Goal: Task Accomplishment & Management: Complete application form

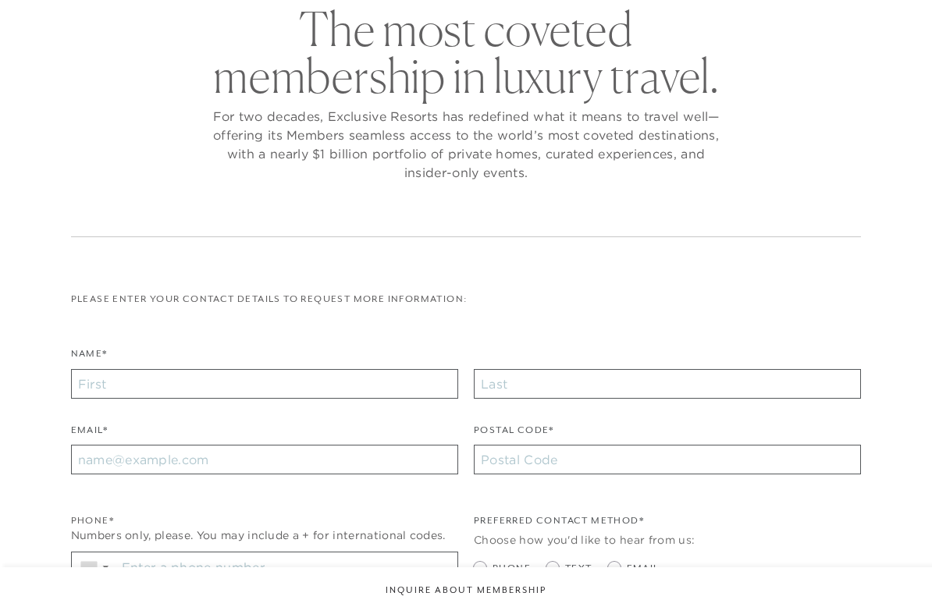
checkbox input "false"
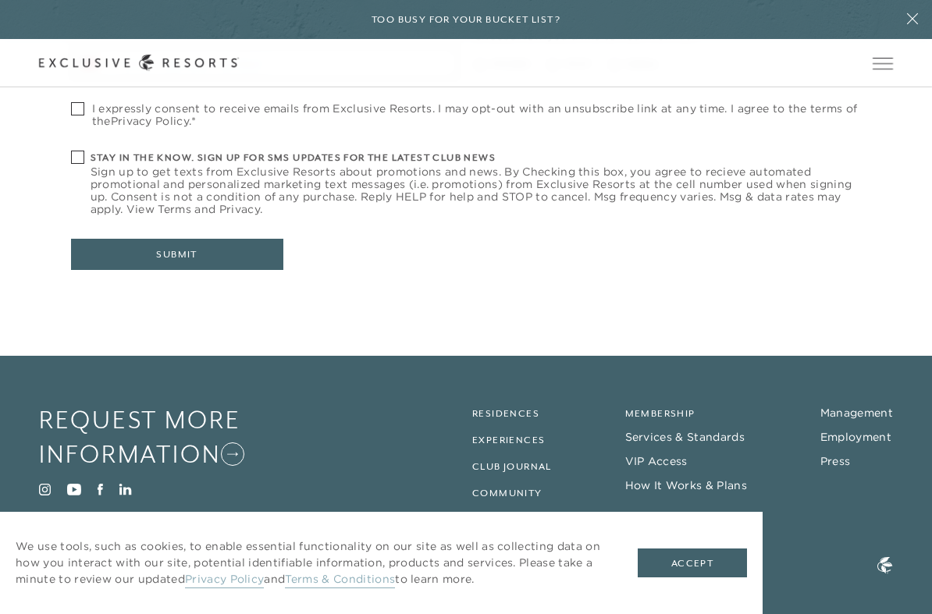
scroll to position [668, 0]
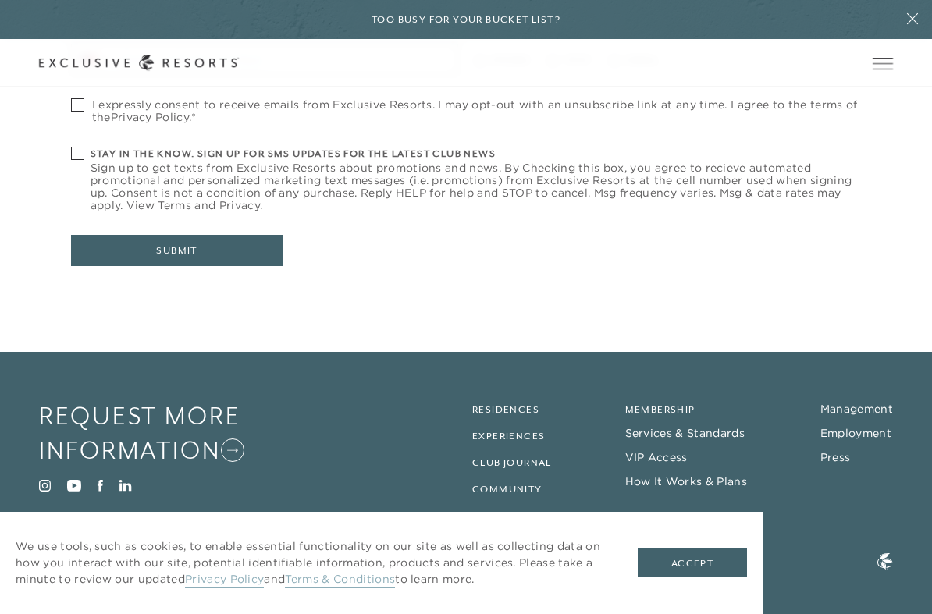
click at [680, 406] on link "Membership" at bounding box center [660, 409] width 70 height 11
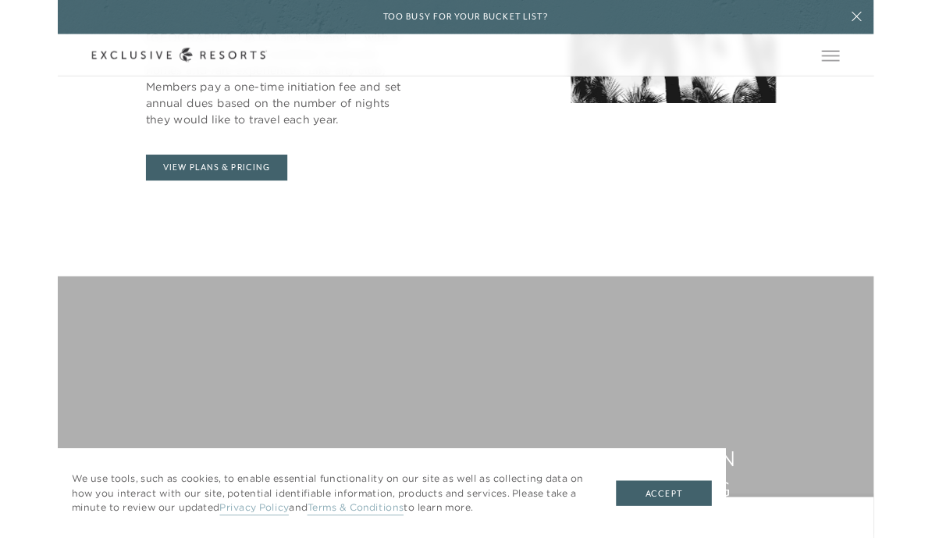
scroll to position [884, 0]
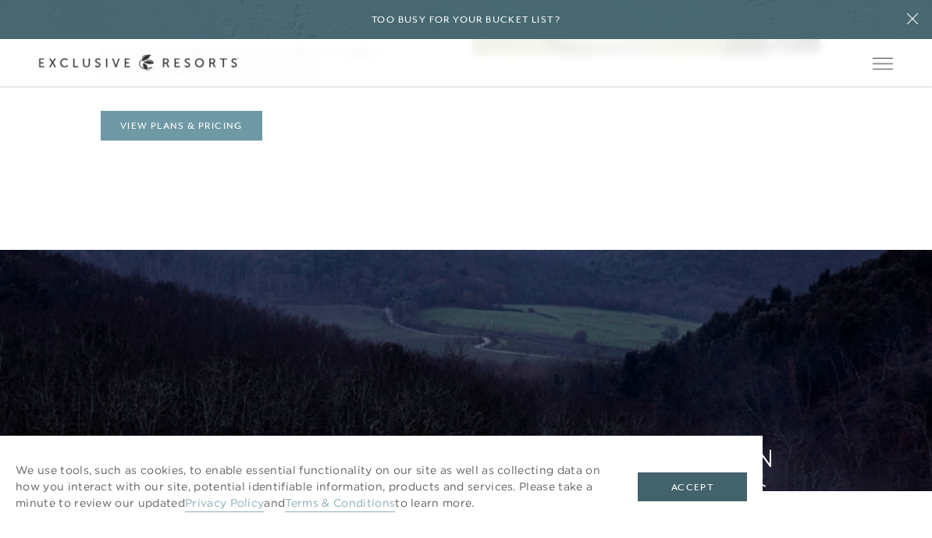
click at [151, 134] on link "View Plans & Pricing" at bounding box center [182, 126] width 162 height 30
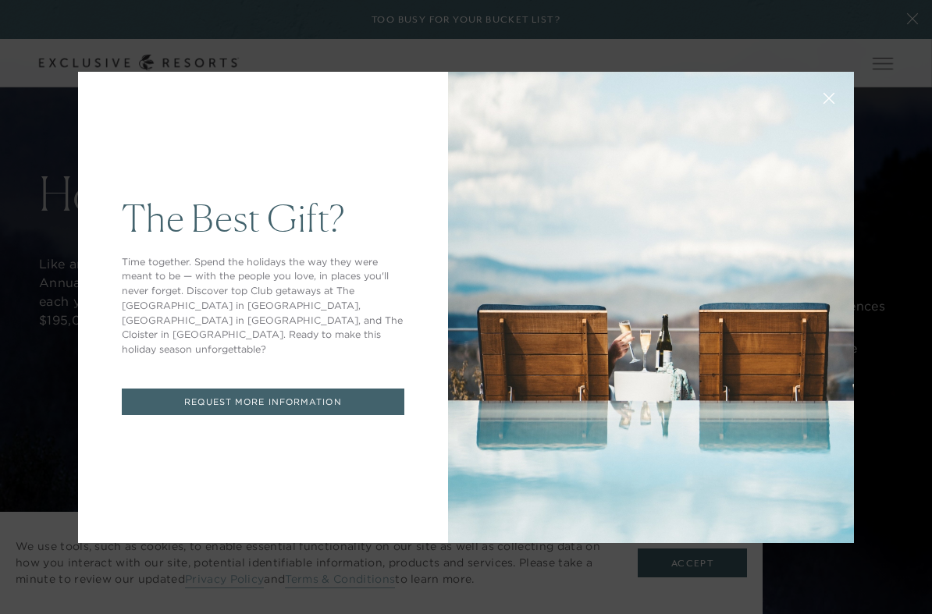
click at [829, 98] on icon at bounding box center [829, 98] width 10 height 10
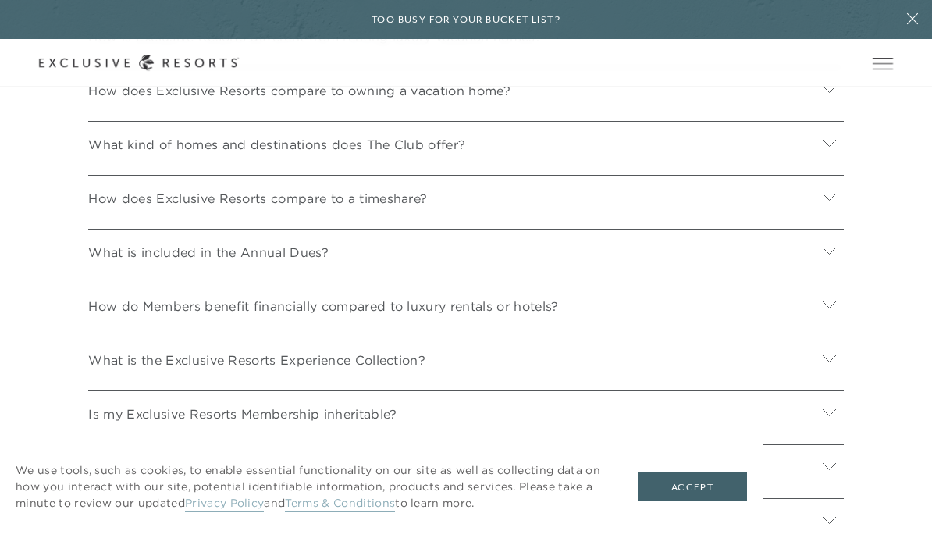
scroll to position [5528, 0]
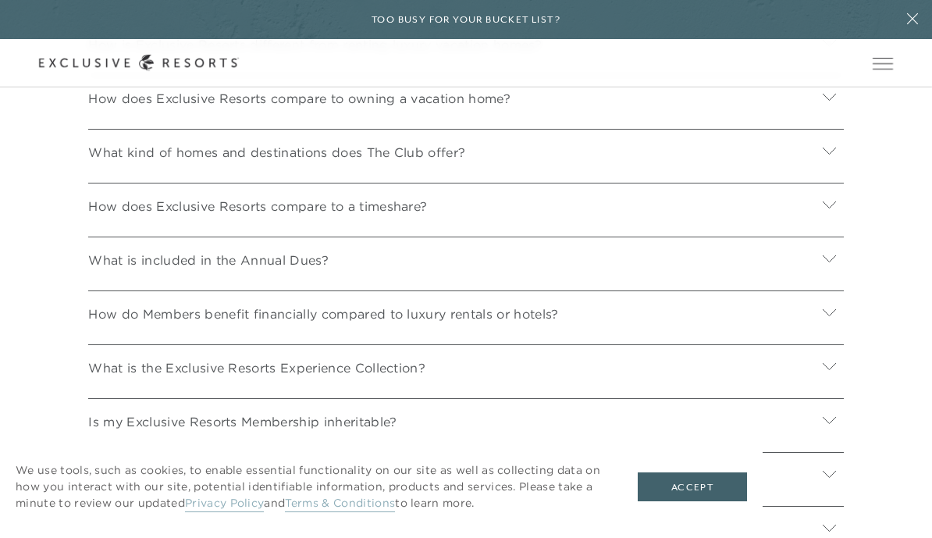
click at [829, 251] on icon at bounding box center [829, 258] width 15 height 15
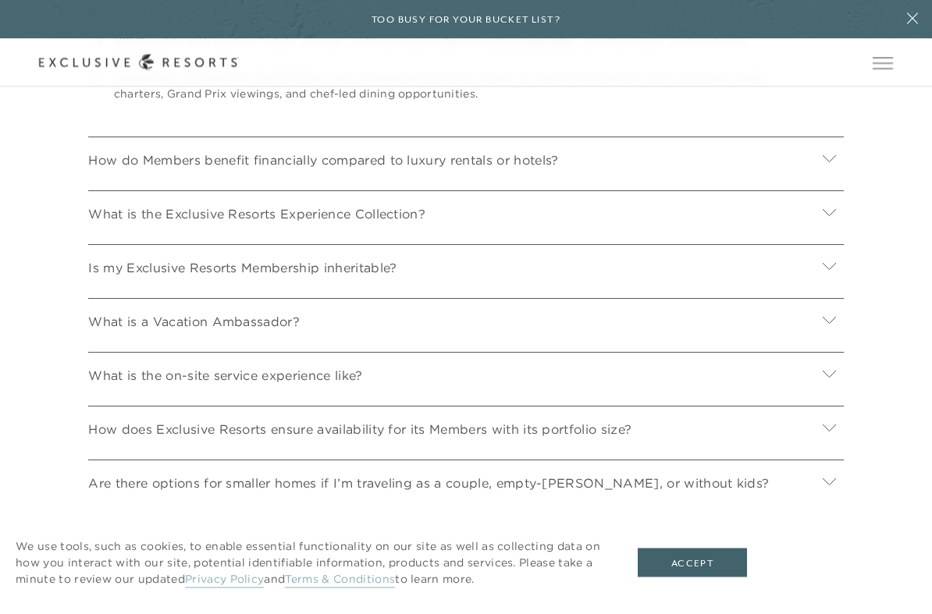
scroll to position [6223, 0]
click at [835, 150] on icon at bounding box center [829, 157] width 15 height 15
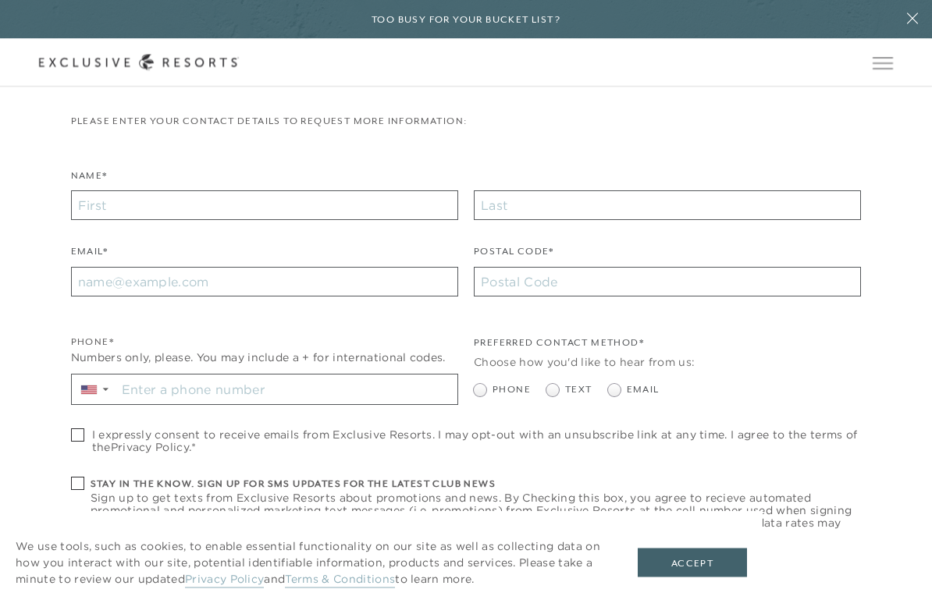
scroll to position [7569, 0]
click at [91, 190] on input "Name*" at bounding box center [264, 205] width 387 height 30
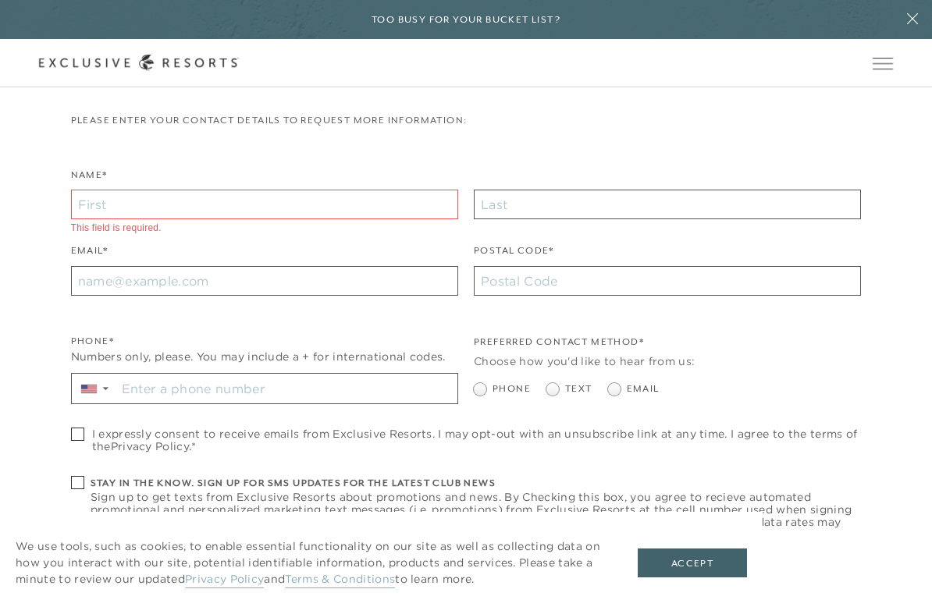
type input "[PERSON_NAME]"
type input "95037"
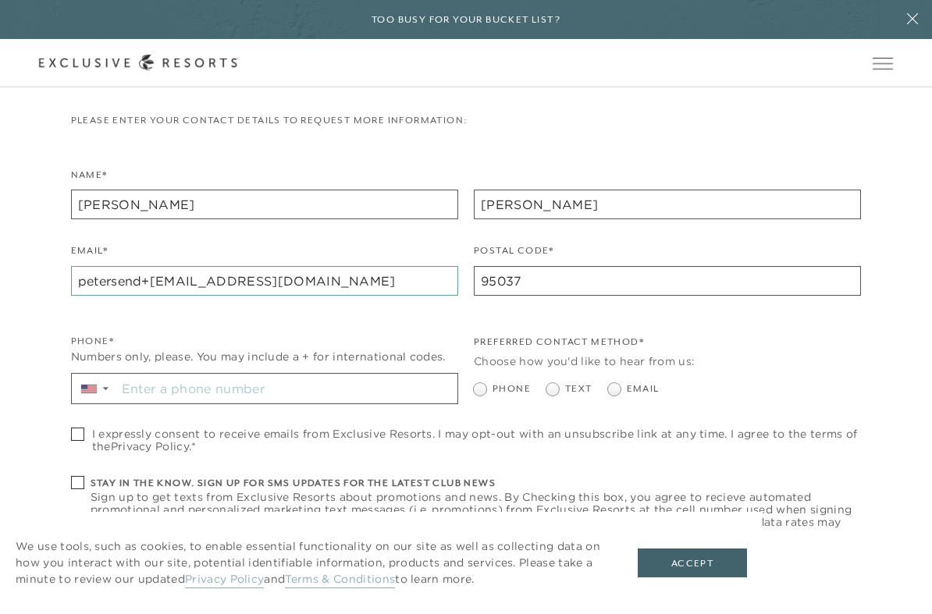
click at [179, 266] on input "petersend+[EMAIL_ADDRESS][DOMAIN_NAME]" at bounding box center [264, 281] width 387 height 30
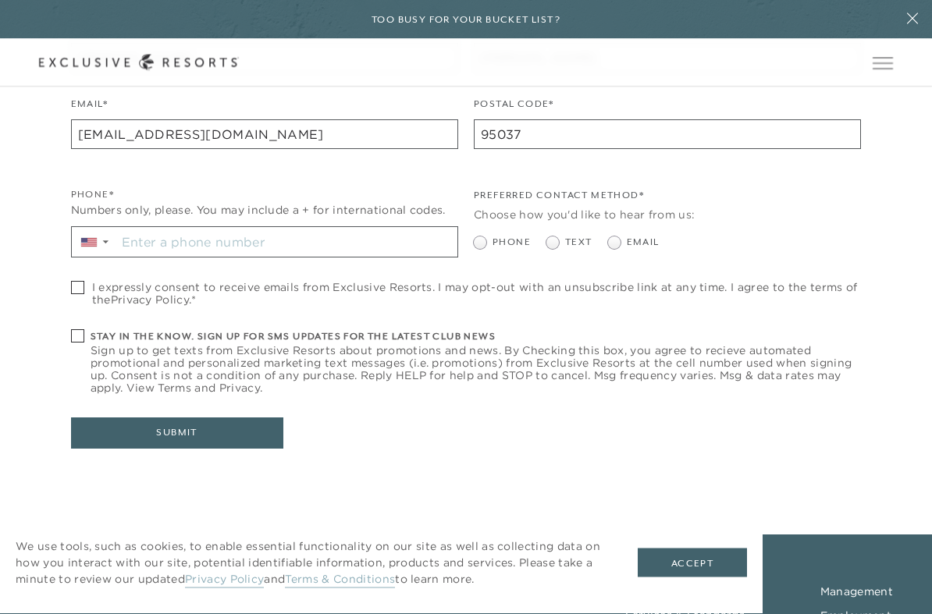
scroll to position [7717, 0]
type input "[EMAIL_ADDRESS][DOMAIN_NAME]"
click at [76, 281] on span at bounding box center [77, 287] width 13 height 13
checkbox input "true"
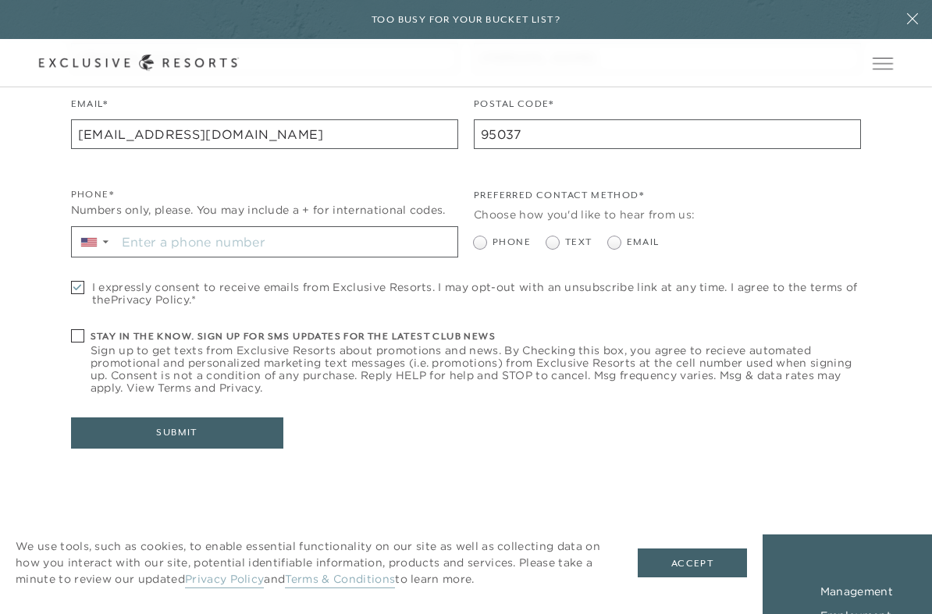
click at [136, 418] on button "Submit" at bounding box center [177, 433] width 212 height 31
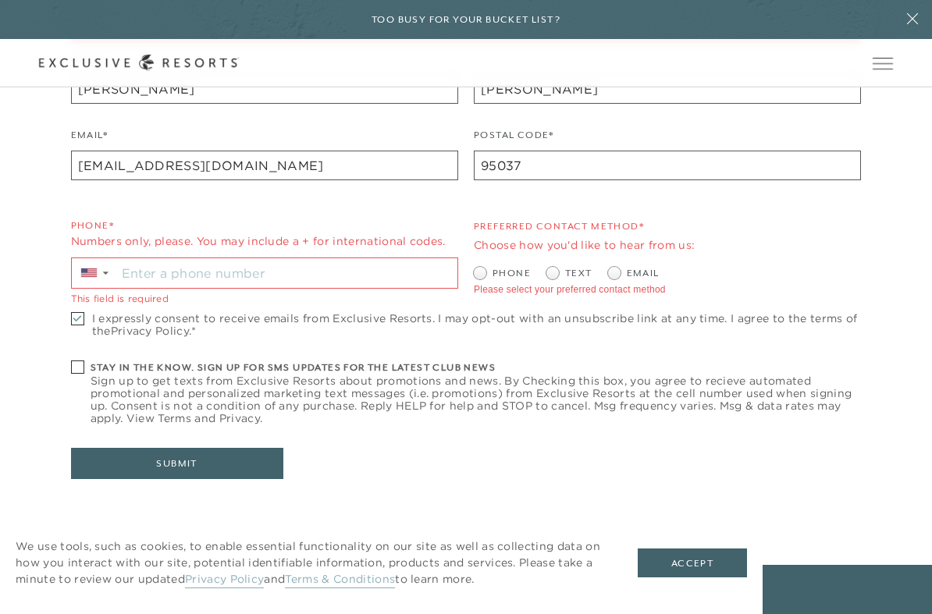
click at [128, 258] on input "Stay in the know. Sign up for sms updates for the latest club news Sign up to g…" at bounding box center [286, 273] width 341 height 30
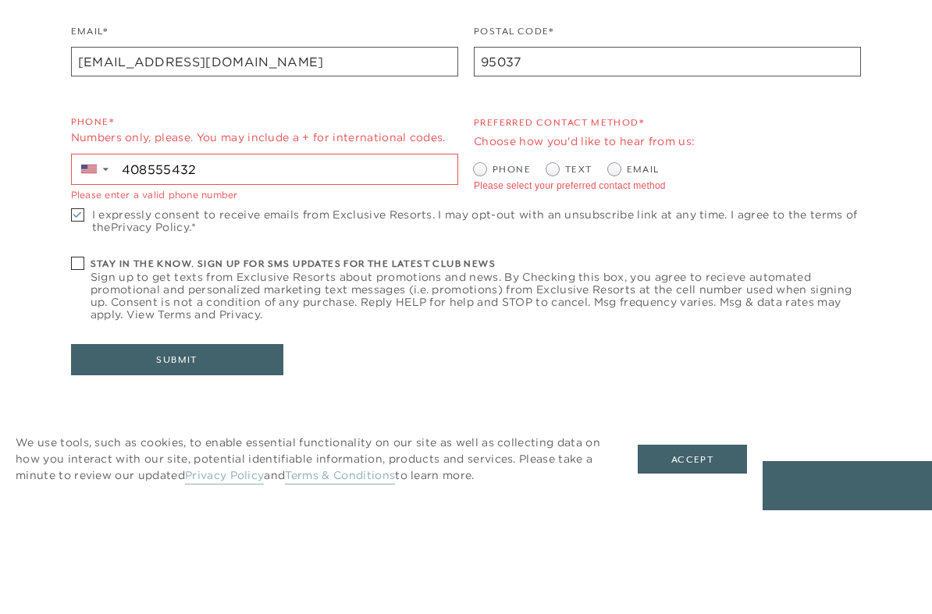
type input "[PHONE_NUMBER]"
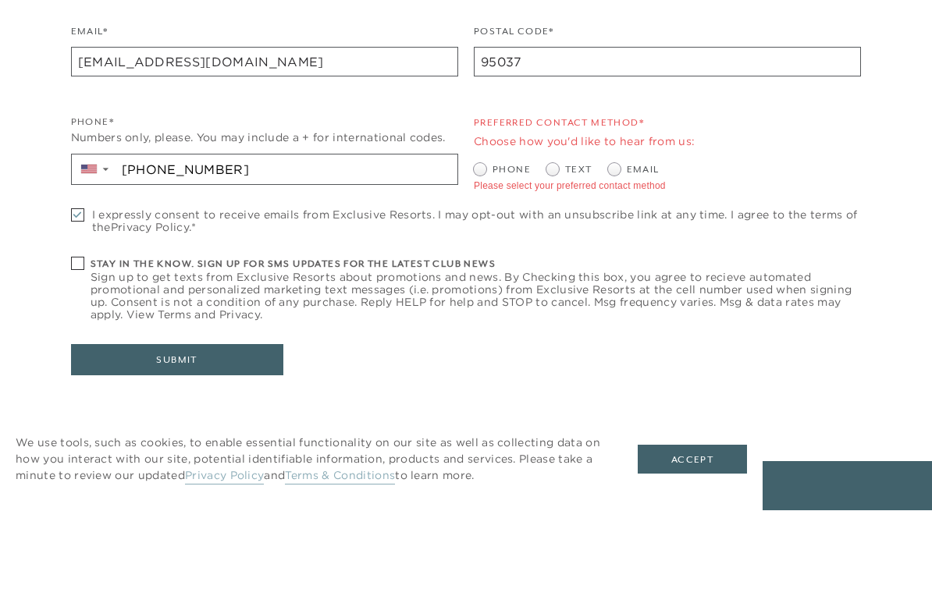
click at [558, 267] on span at bounding box center [555, 273] width 19 height 12
radio input "true"
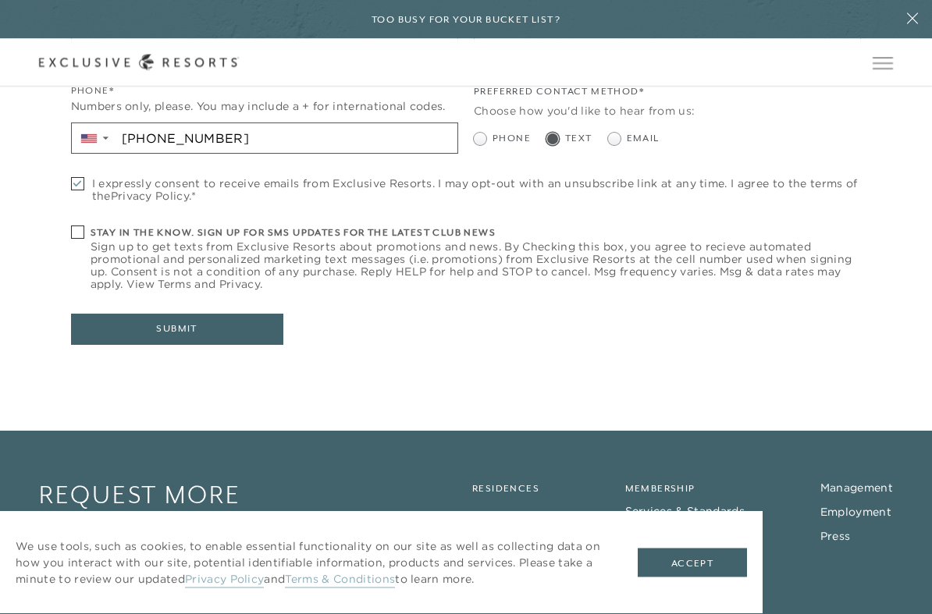
click at [627, 132] on span "Email" at bounding box center [643, 139] width 33 height 15
radio input "true"
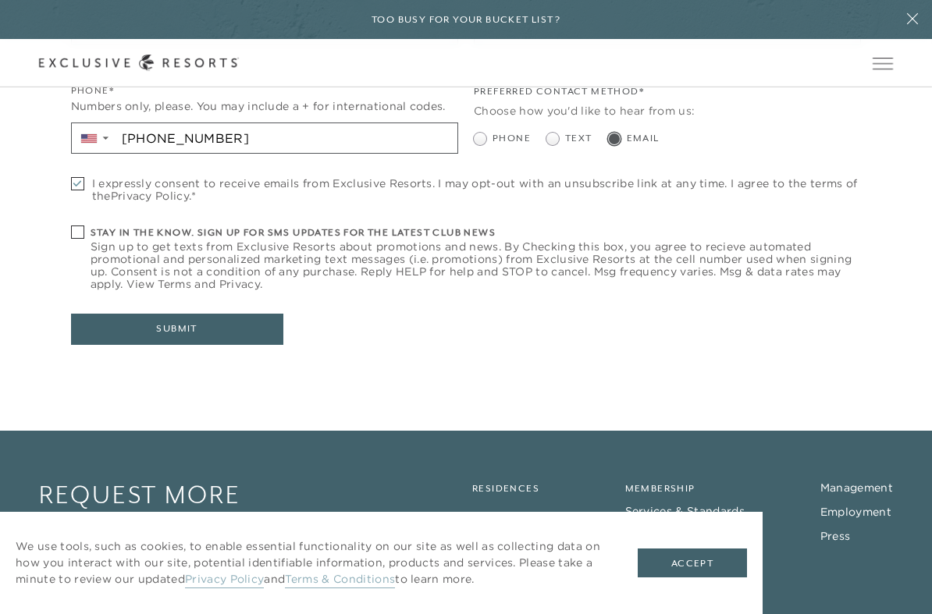
click at [132, 314] on button "Submit" at bounding box center [177, 329] width 212 height 31
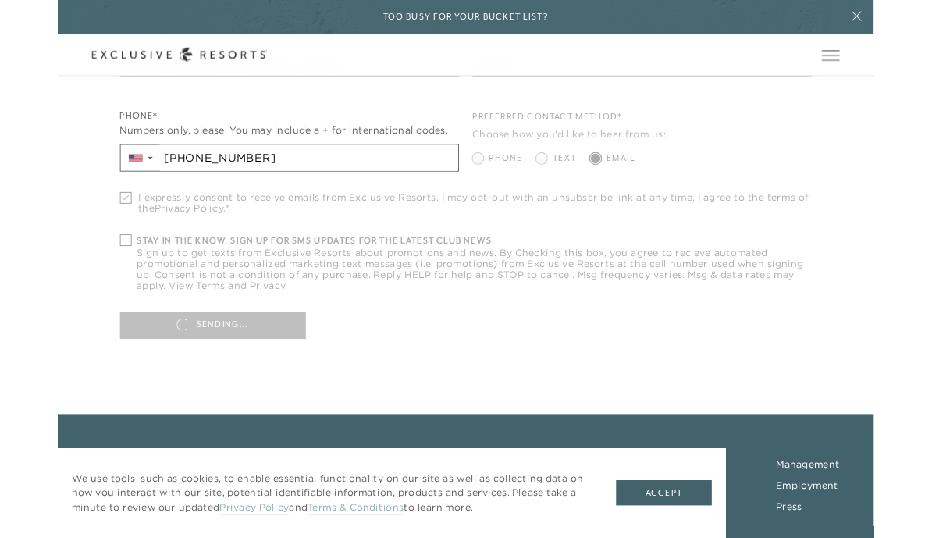
scroll to position [7721, 0]
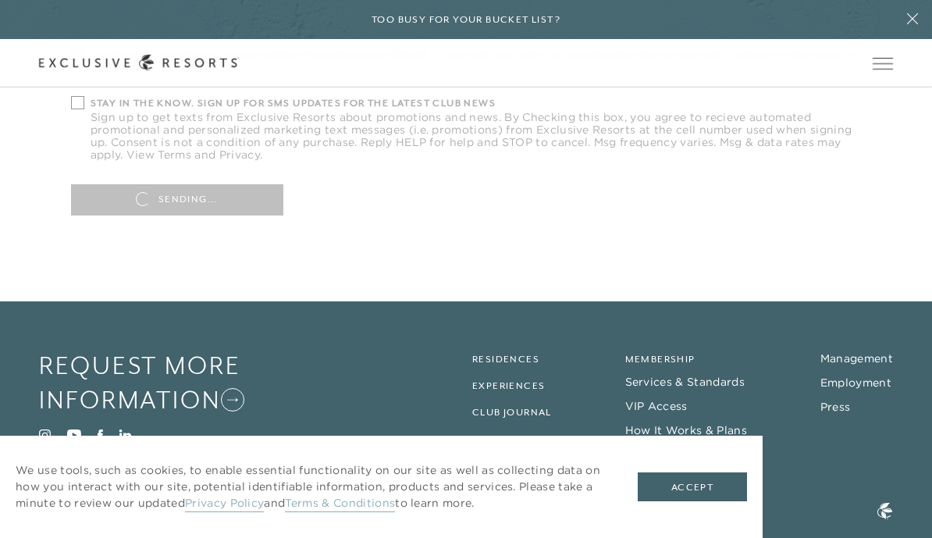
click at [907, 27] on button at bounding box center [912, 19] width 39 height 39
